Goal: Browse casually

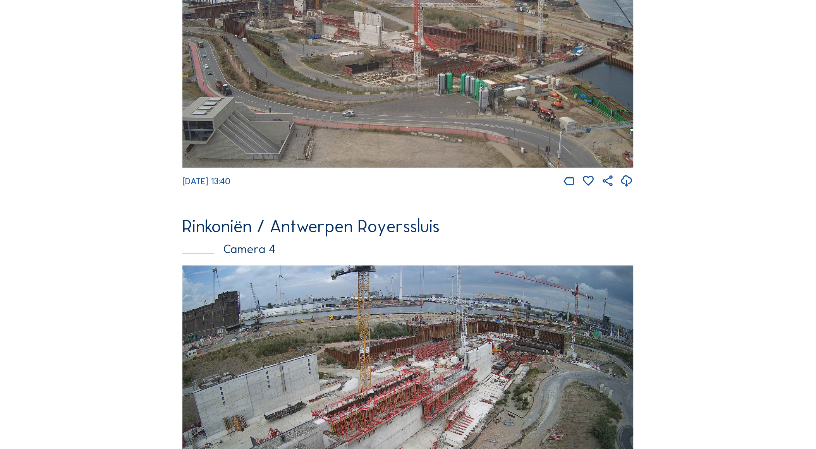
scroll to position [1144, 0]
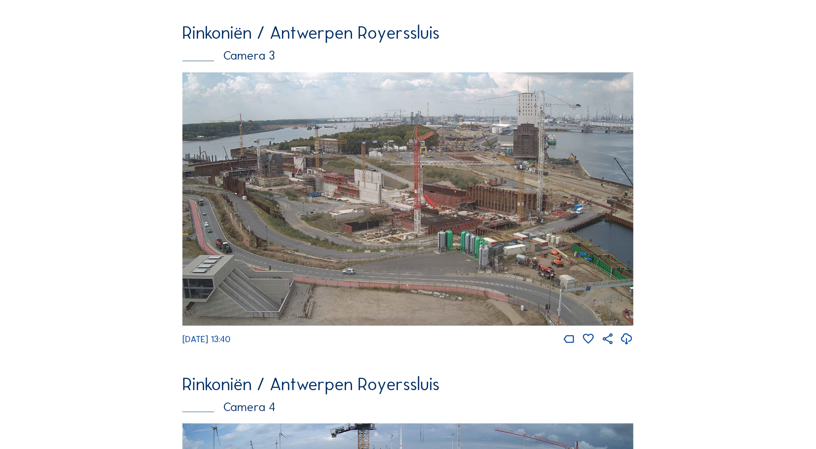
click at [214, 249] on img at bounding box center [407, 199] width 451 height 254
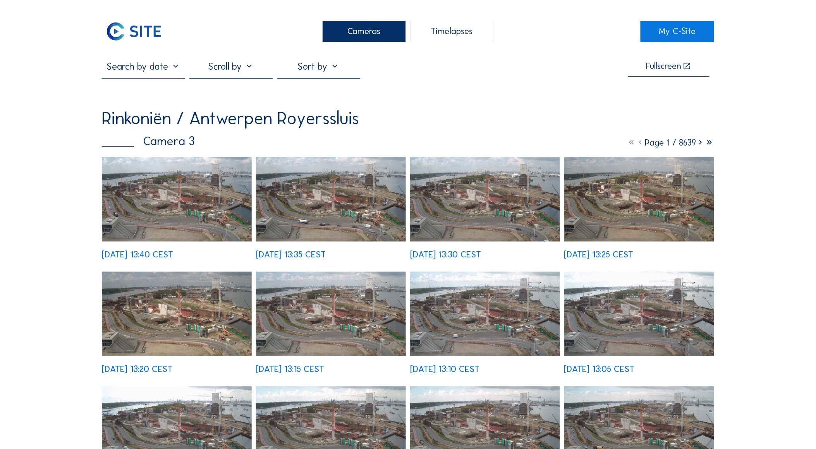
click at [178, 184] on img at bounding box center [177, 199] width 150 height 84
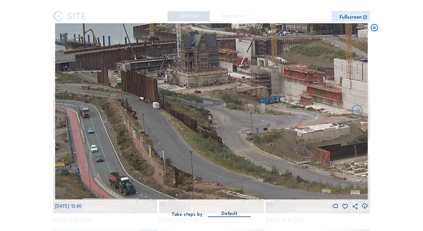
drag, startPoint x: 84, startPoint y: 115, endPoint x: 214, endPoint y: 131, distance: 131.5
click at [214, 131] on img at bounding box center [211, 111] width 313 height 176
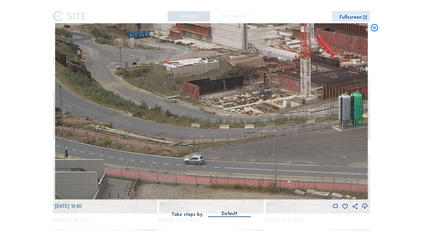
drag, startPoint x: 233, startPoint y: 151, endPoint x: 103, endPoint y: 85, distance: 146.3
click at [103, 85] on img at bounding box center [211, 111] width 313 height 176
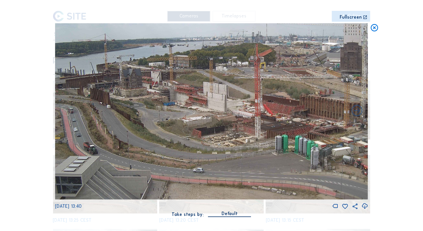
drag, startPoint x: 236, startPoint y: 146, endPoint x: 309, endPoint y: 85, distance: 94.8
click at [309, 85] on img at bounding box center [211, 111] width 313 height 176
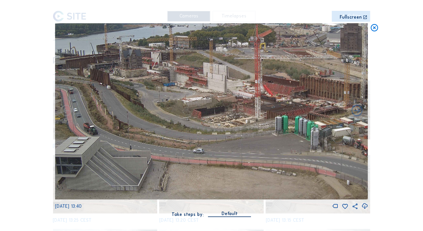
drag, startPoint x: 147, startPoint y: 110, endPoint x: 216, endPoint y: 69, distance: 80.4
click at [216, 69] on img at bounding box center [211, 111] width 313 height 176
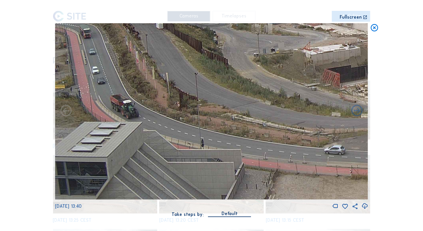
drag, startPoint x: 143, startPoint y: 148, endPoint x: 367, endPoint y: 152, distance: 224.5
click at [367, 152] on img at bounding box center [211, 111] width 313 height 176
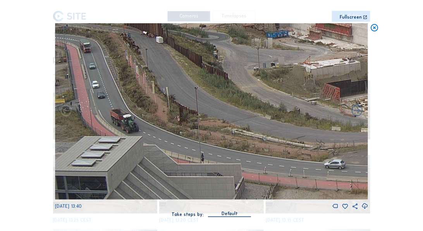
drag, startPoint x: 138, startPoint y: 108, endPoint x: 197, endPoint y: 123, distance: 61.3
click at [197, 123] on img at bounding box center [211, 111] width 313 height 176
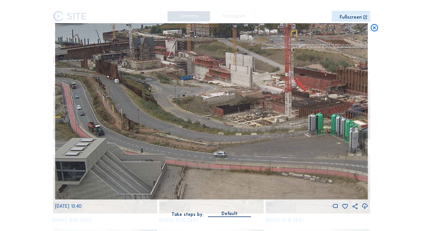
drag, startPoint x: 93, startPoint y: 118, endPoint x: 148, endPoint y: 118, distance: 55.4
click at [149, 124] on img at bounding box center [211, 111] width 313 height 176
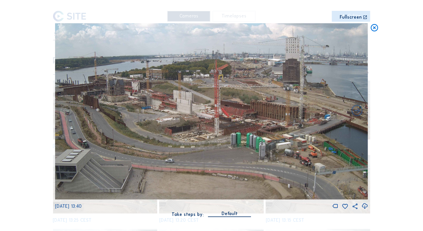
click at [94, 114] on img at bounding box center [211, 111] width 313 height 176
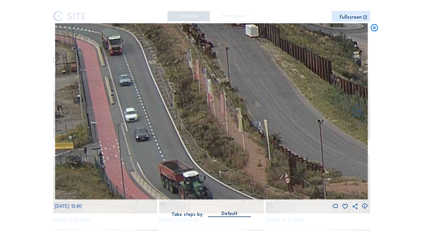
drag, startPoint x: 74, startPoint y: 124, endPoint x: 235, endPoint y: 119, distance: 160.3
click at [235, 119] on img at bounding box center [211, 111] width 313 height 176
